Goal: Find specific page/section: Find specific page/section

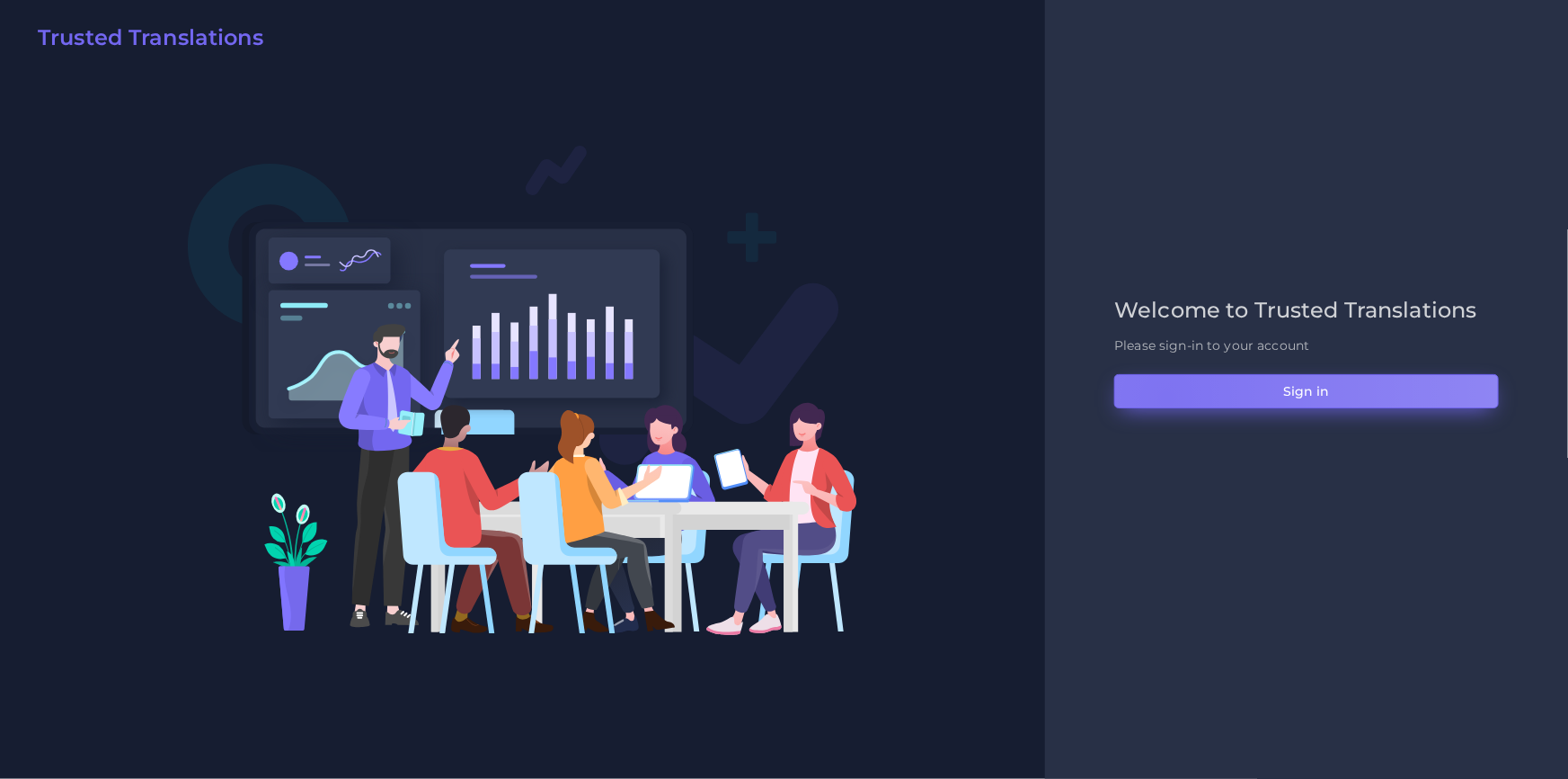
click at [1167, 397] on button "Sign in" at bounding box center [1307, 391] width 385 height 35
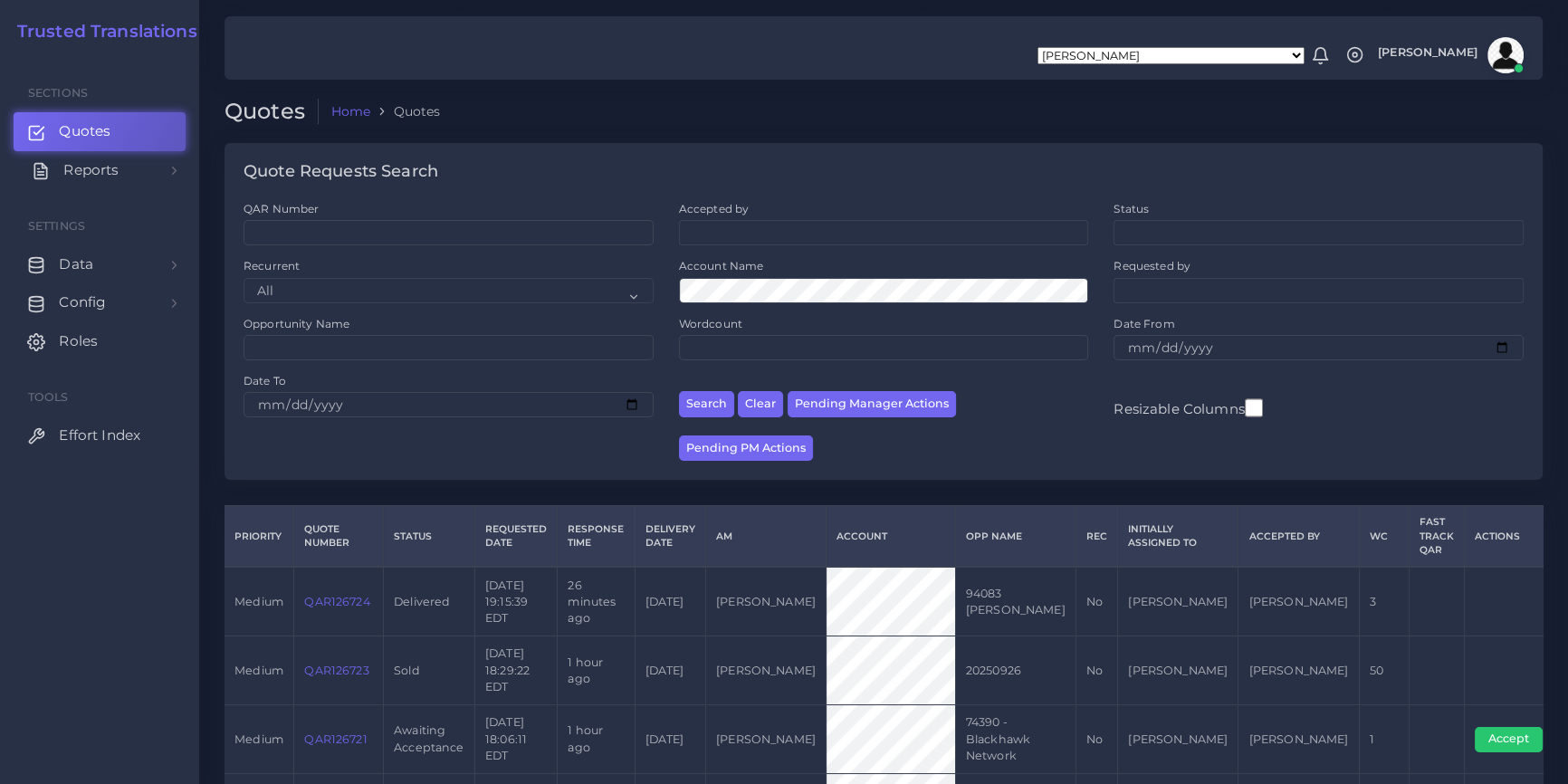
click at [156, 172] on link "Reports" at bounding box center [100, 170] width 172 height 38
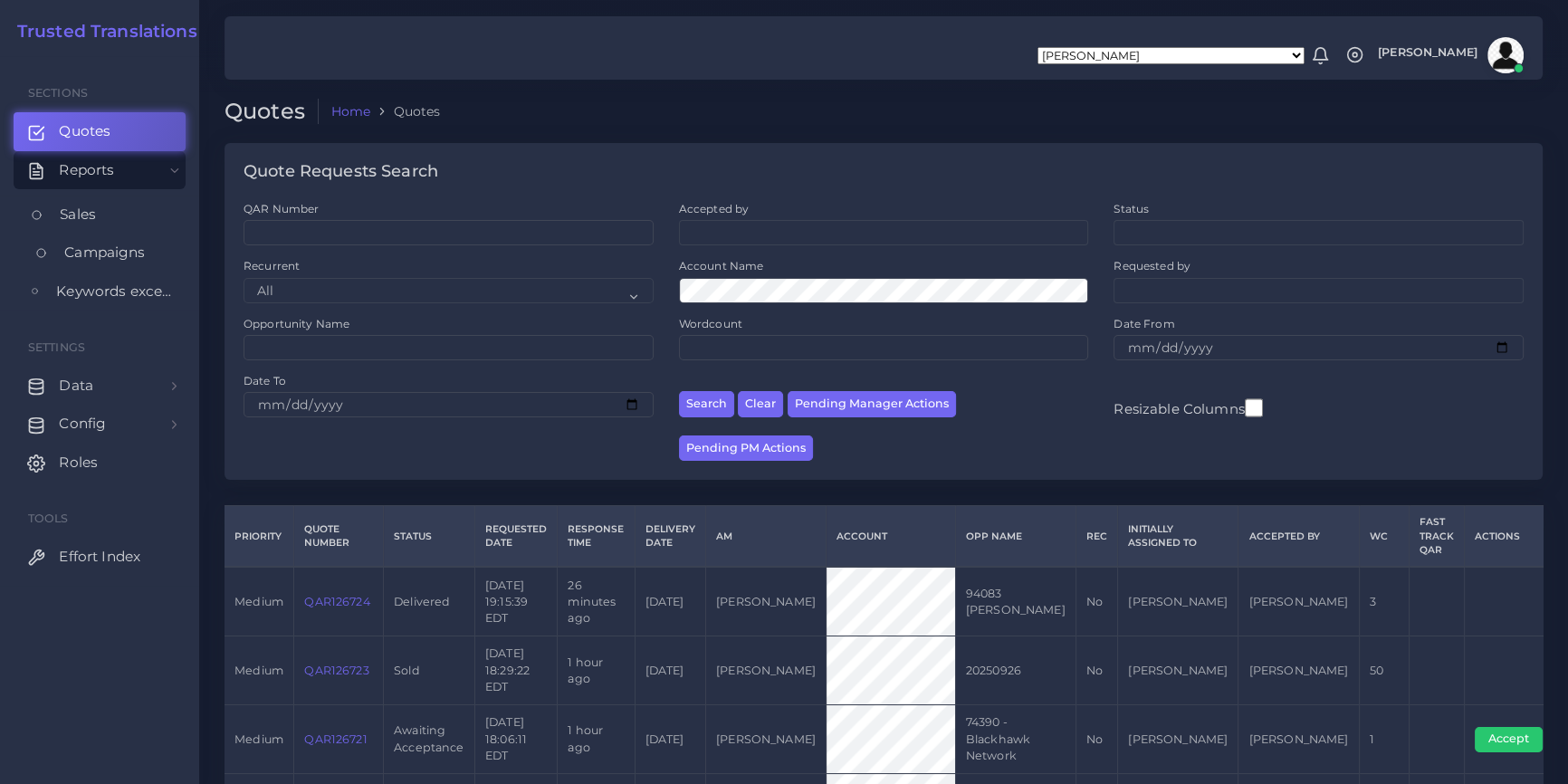
click at [124, 245] on span "Campaigns" at bounding box center [104, 252] width 80 height 20
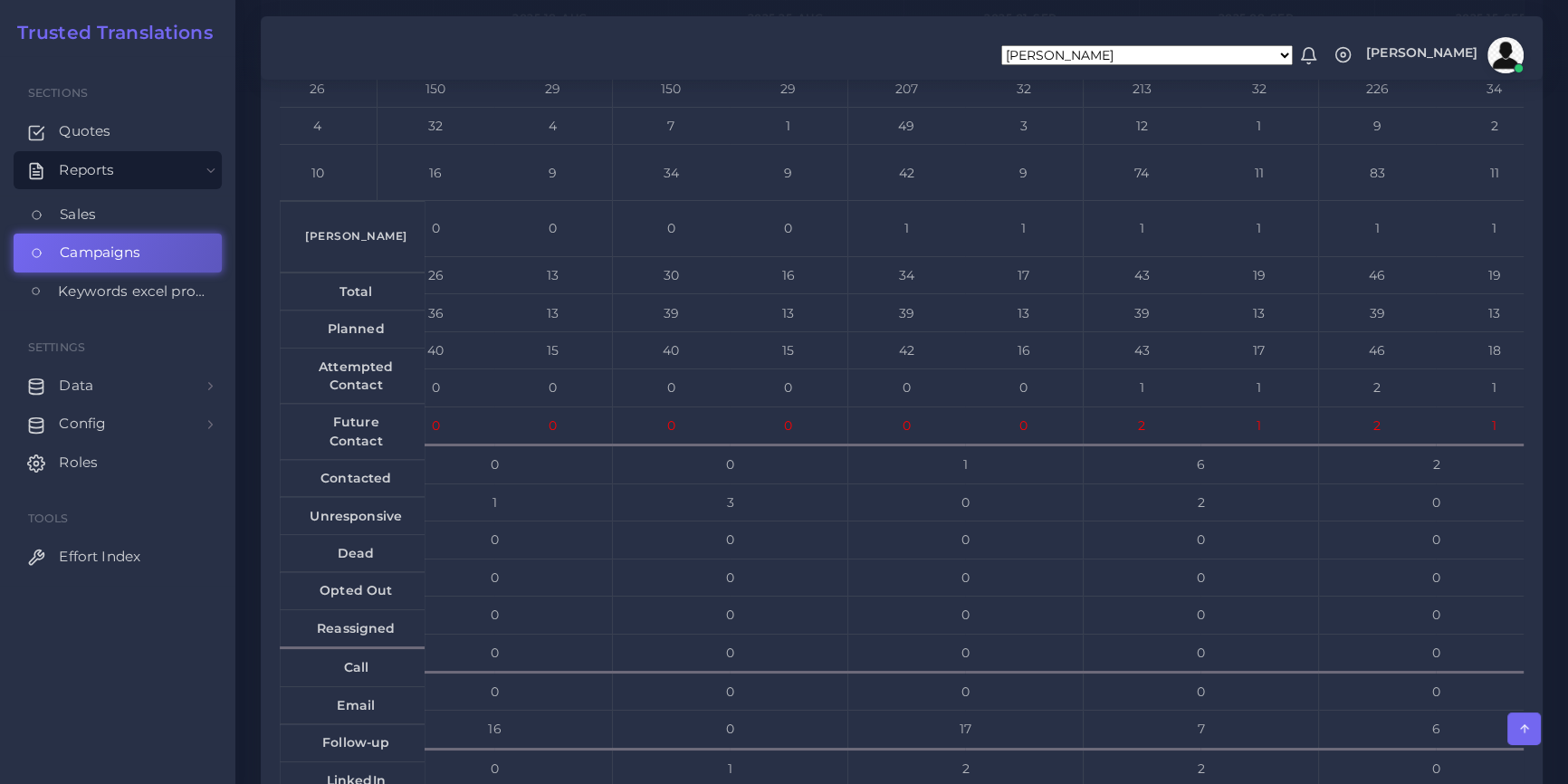
scroll to position [0, 291]
click at [1115, 201] on td "74" at bounding box center [1143, 172] width 117 height 56
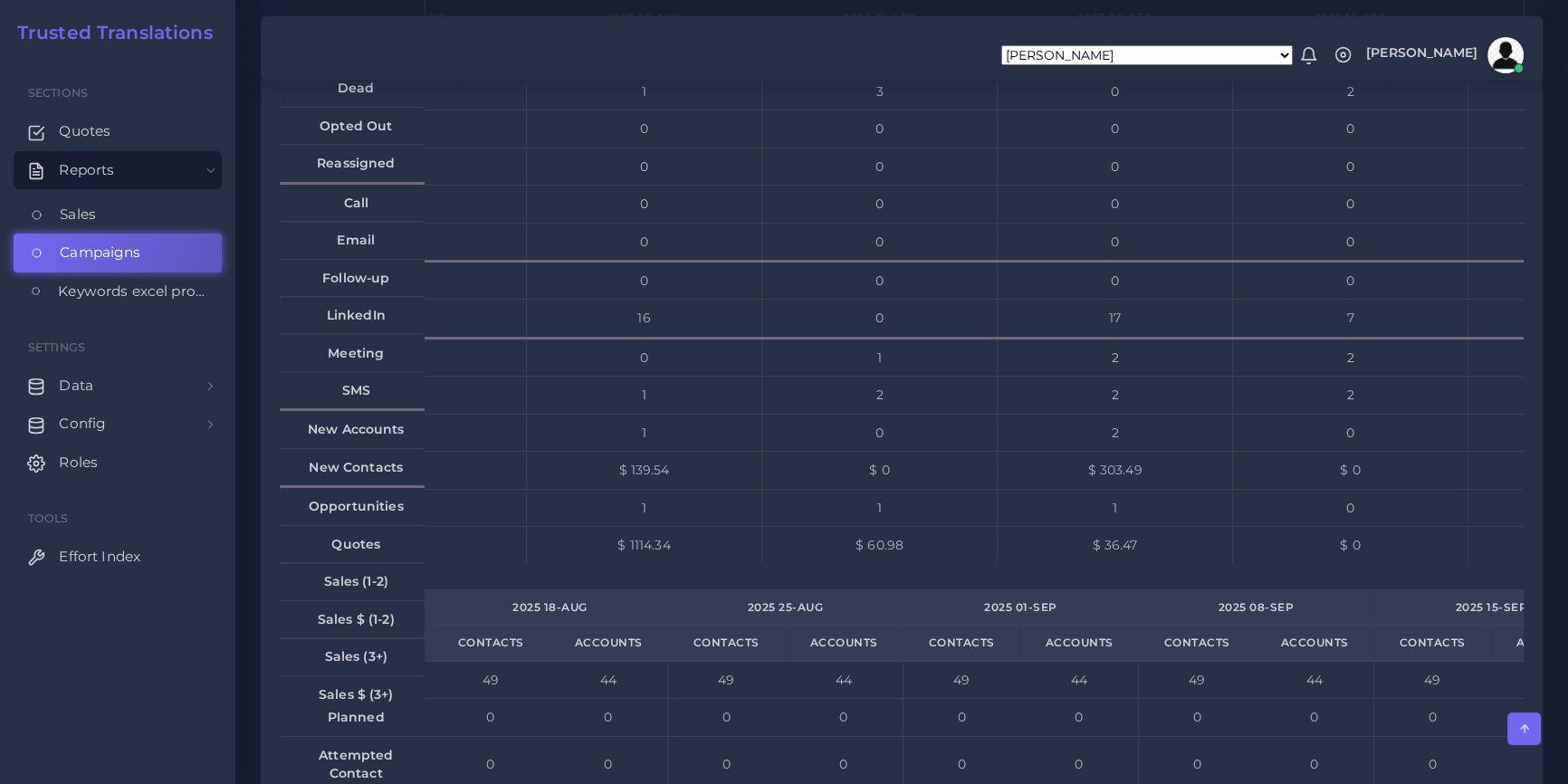
scroll to position [8864, 0]
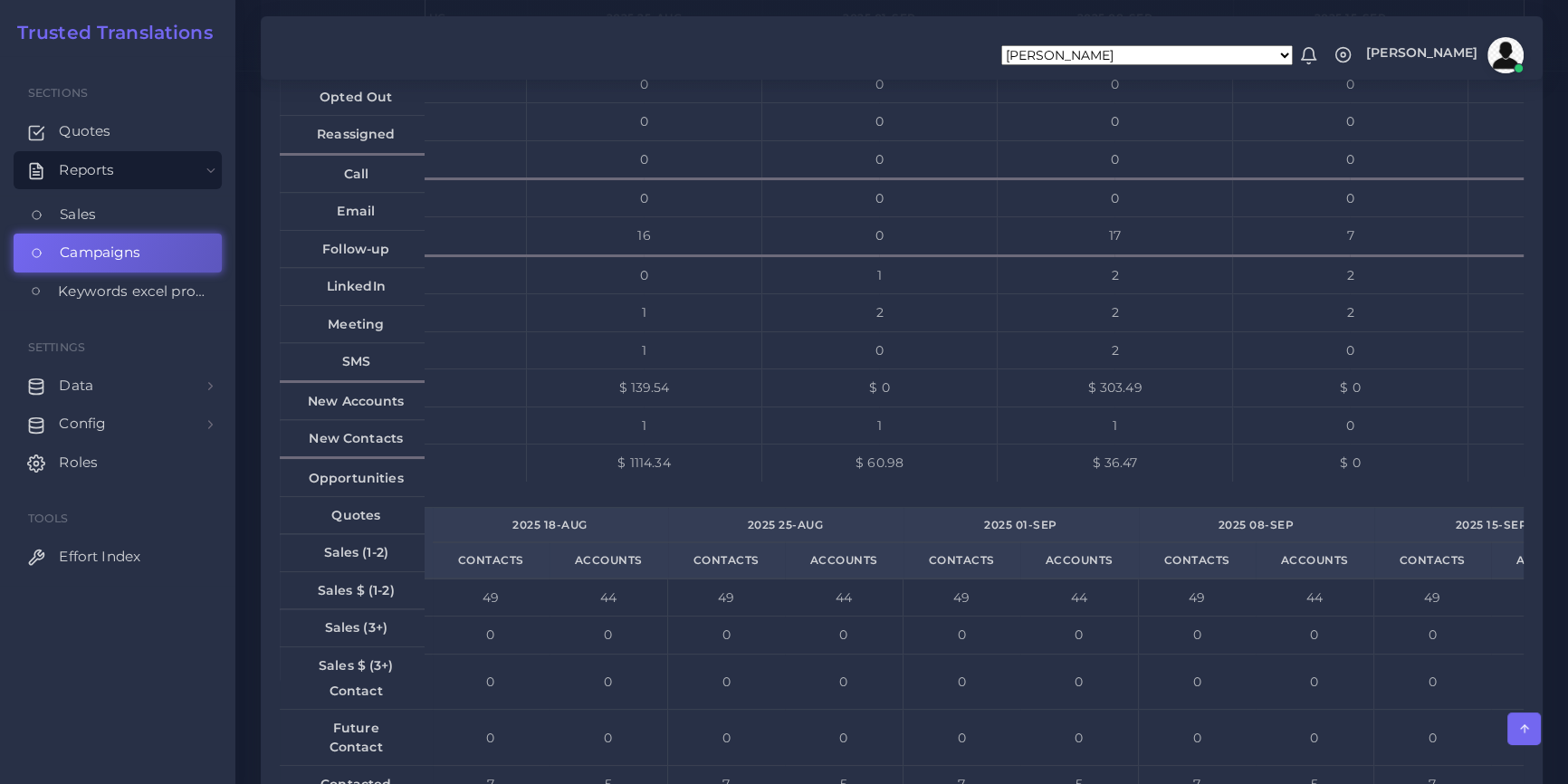
click at [628, 443] on td "1" at bounding box center [645, 425] width 236 height 37
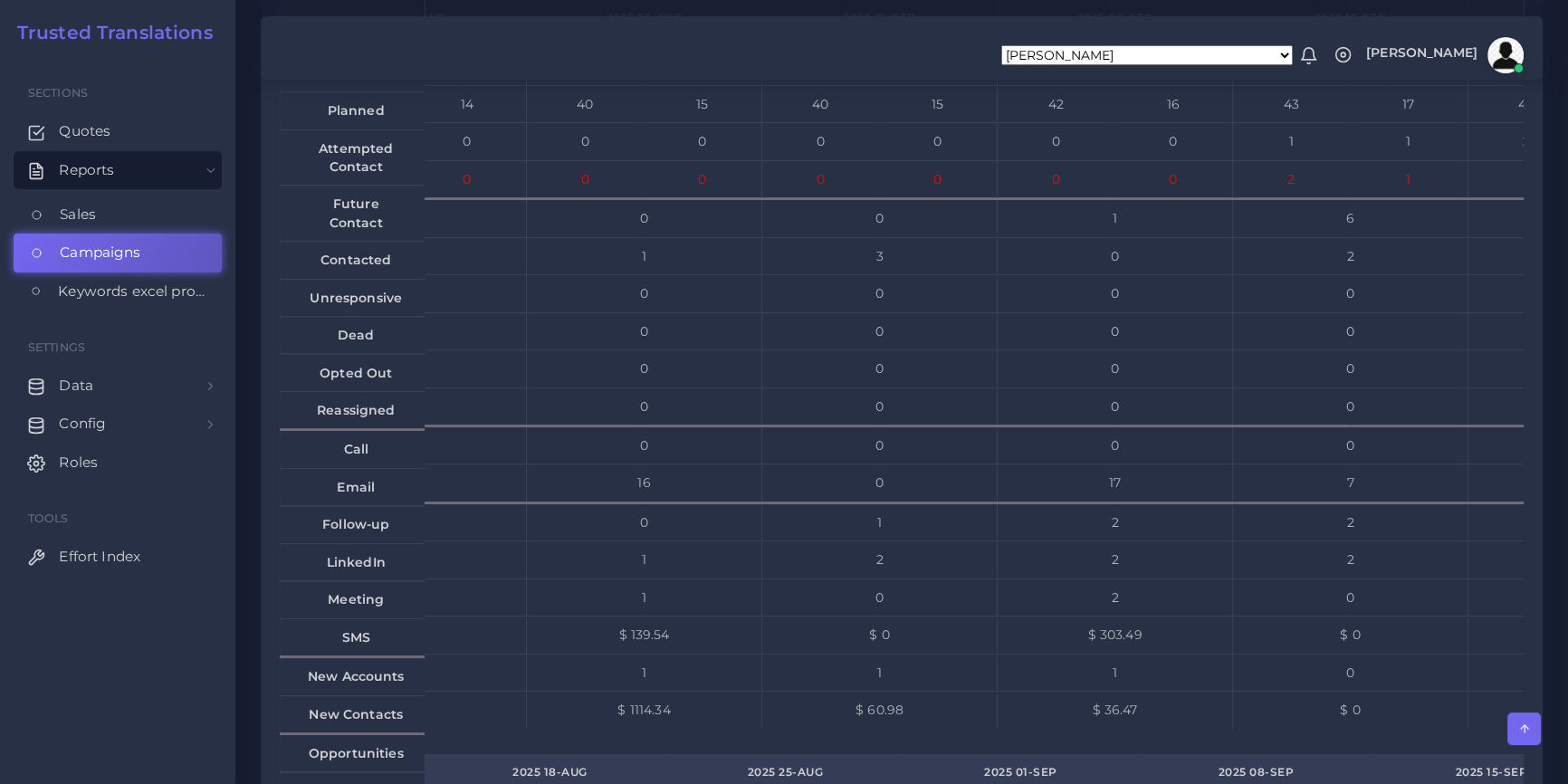
scroll to position [8453, 0]
